Goal: Check status: Check status

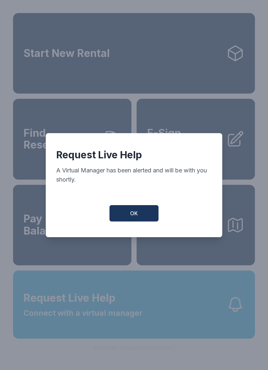
click at [144, 211] on button "OK" at bounding box center [134, 213] width 49 height 16
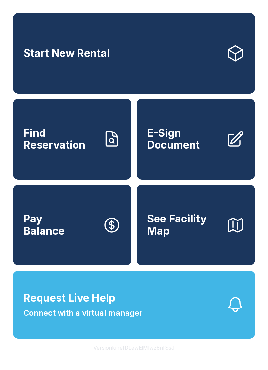
click at [85, 143] on span "Find Reservation" at bounding box center [61, 139] width 74 height 24
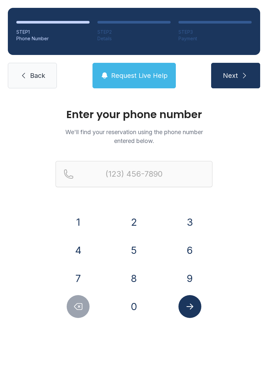
click at [79, 252] on button "4" at bounding box center [78, 250] width 23 height 23
click at [84, 277] on button "7" at bounding box center [78, 278] width 23 height 23
click at [126, 301] on button "0" at bounding box center [134, 306] width 23 height 23
click at [138, 245] on button "5" at bounding box center [134, 250] width 23 height 23
click at [137, 300] on button "0" at bounding box center [134, 306] width 23 height 23
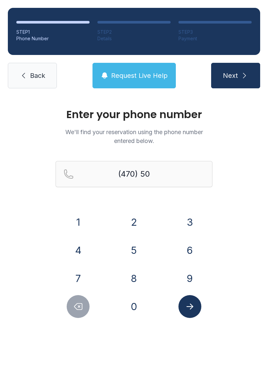
click at [142, 240] on div "5" at bounding box center [134, 250] width 45 height 23
click at [140, 272] on button "8" at bounding box center [134, 278] width 23 height 23
click at [83, 219] on button "1" at bounding box center [78, 222] width 23 height 23
click at [78, 250] on button "4" at bounding box center [78, 250] width 23 height 23
click at [79, 255] on button "4" at bounding box center [78, 250] width 23 height 23
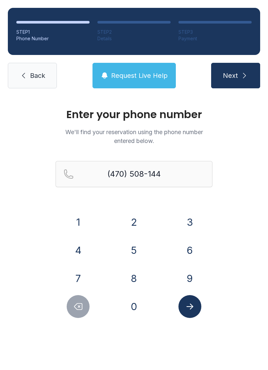
click at [79, 306] on icon "Delete number" at bounding box center [79, 307] width 8 height 6
click at [80, 310] on icon "Delete number" at bounding box center [79, 307] width 8 height 6
click at [137, 250] on button "5" at bounding box center [134, 250] width 23 height 23
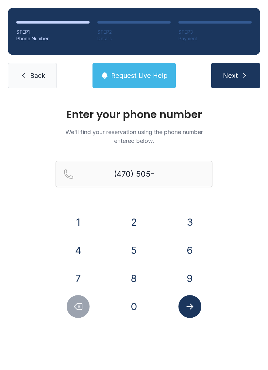
click at [133, 278] on button "8" at bounding box center [134, 278] width 23 height 23
click at [87, 223] on button "1" at bounding box center [78, 222] width 23 height 23
click at [80, 249] on button "4" at bounding box center [78, 250] width 23 height 23
click at [79, 249] on button "4" at bounding box center [78, 250] width 23 height 23
type input "[PHONE_NUMBER]"
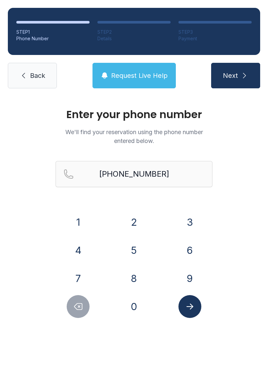
click at [191, 300] on button "Submit lookup form" at bounding box center [190, 306] width 23 height 23
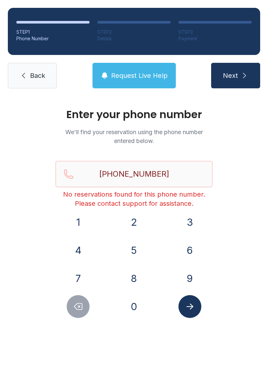
click at [31, 76] on span "Back" at bounding box center [37, 75] width 15 height 9
